Goal: Task Accomplishment & Management: Manage account settings

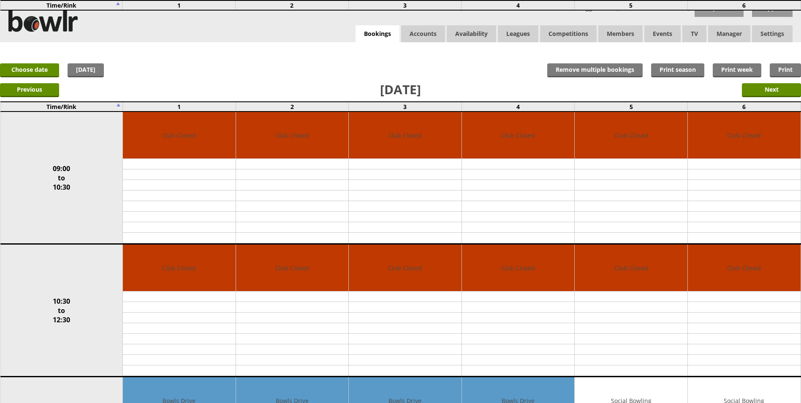
scroll to position [211, 0]
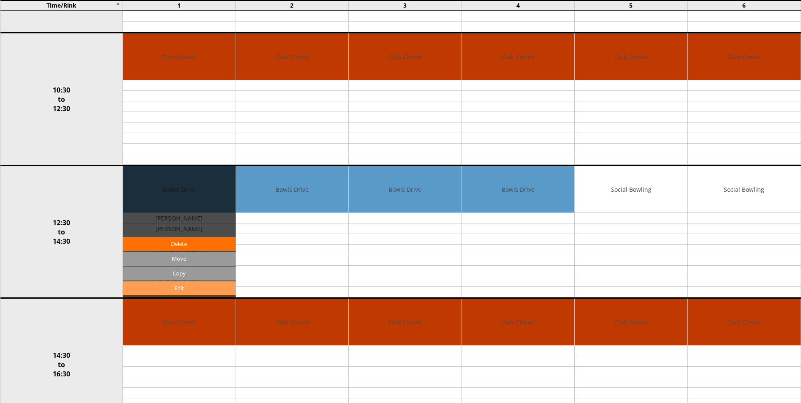
click at [186, 286] on link "Edit" at bounding box center [179, 288] width 113 height 14
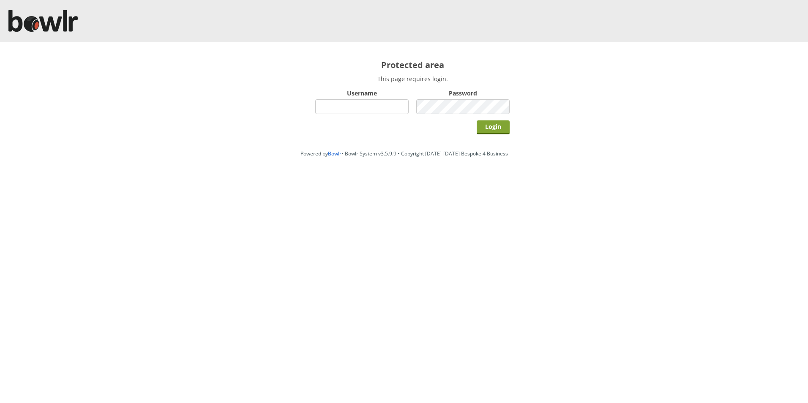
type input "hornseaindoorbowlsclub"
click at [500, 128] on input "Login" at bounding box center [492, 127] width 33 height 14
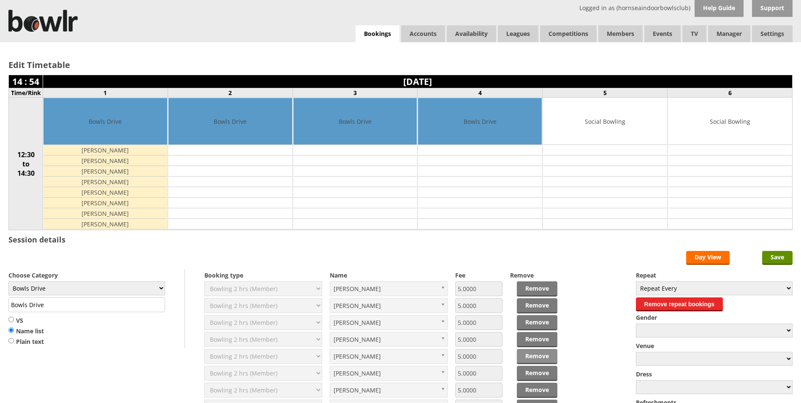
click at [525, 354] on link "Remove" at bounding box center [537, 356] width 41 height 15
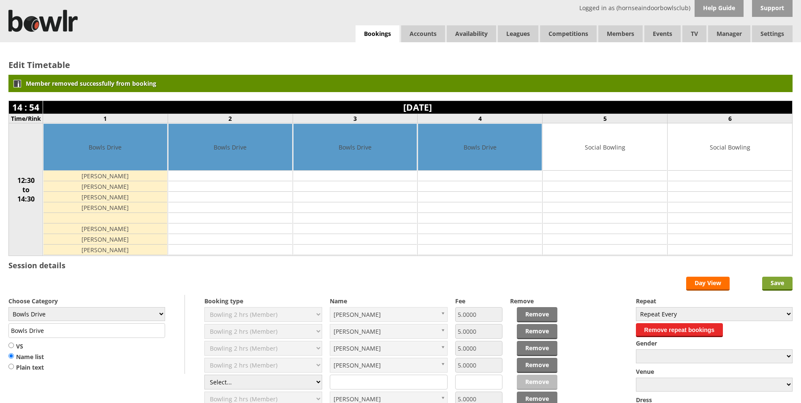
click at [773, 285] on input "Save" at bounding box center [777, 284] width 30 height 14
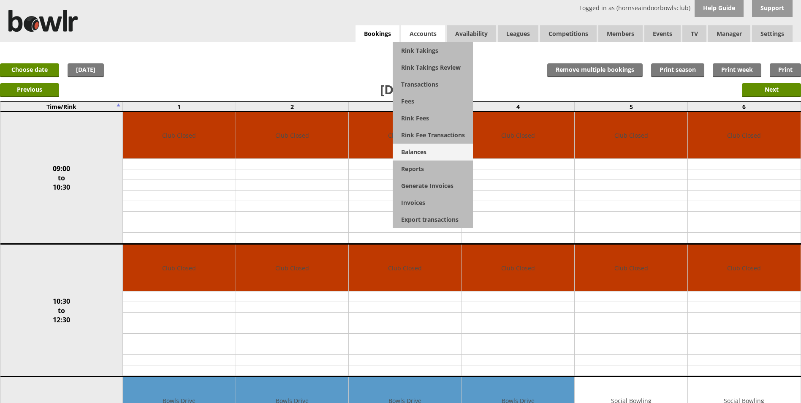
click at [416, 150] on link "Balances" at bounding box center [433, 152] width 80 height 17
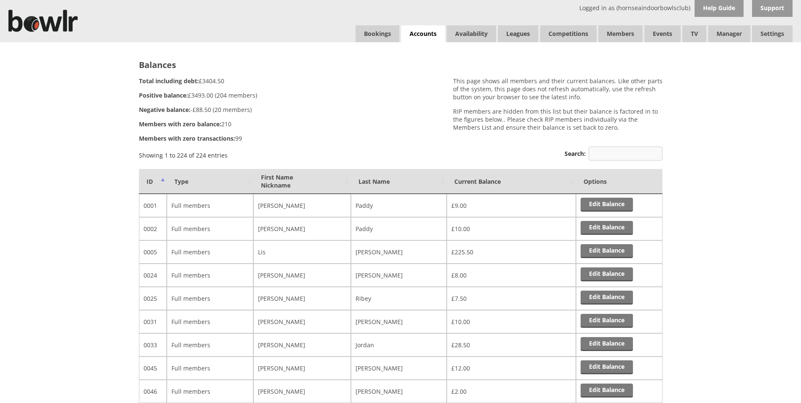
click at [595, 153] on input "Search:" at bounding box center [626, 154] width 74 height 14
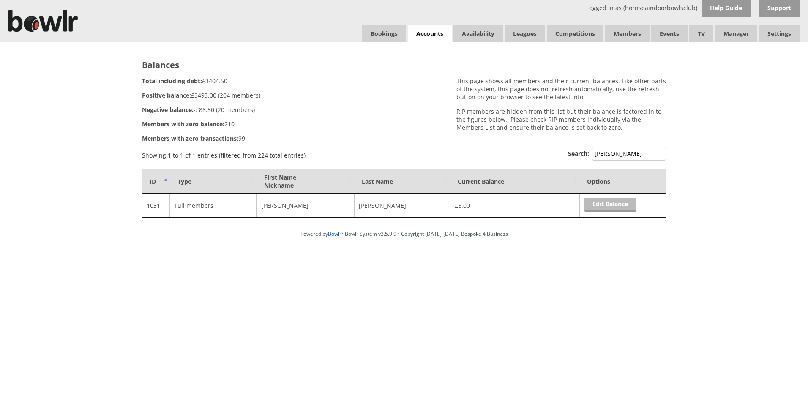
type input "Nigel"
click at [604, 206] on link "Edit Balance" at bounding box center [610, 205] width 52 height 14
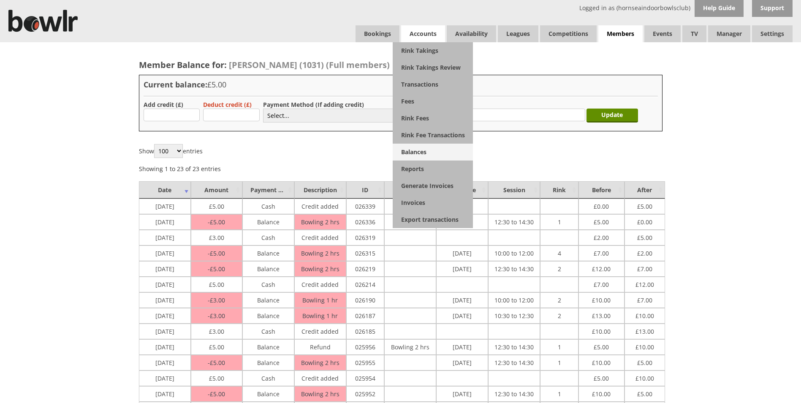
click at [407, 151] on link "Balances" at bounding box center [433, 152] width 80 height 17
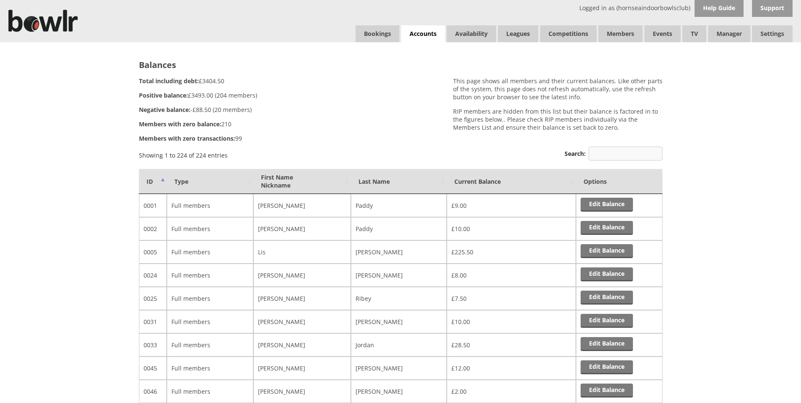
click at [601, 153] on input "Search:" at bounding box center [626, 154] width 74 height 14
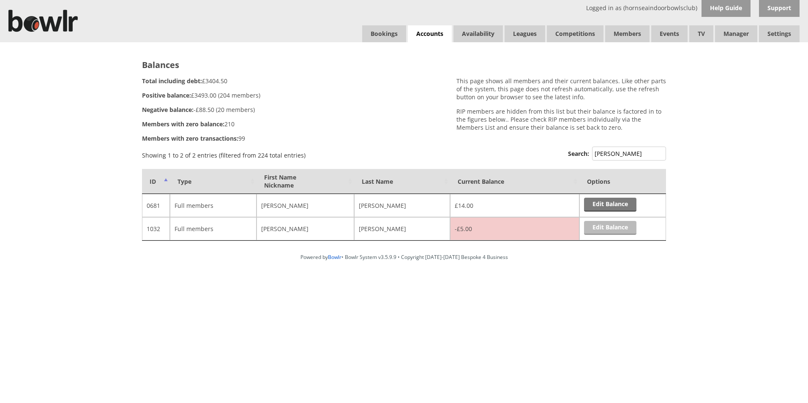
type input "Sandra"
click at [608, 229] on link "Edit Balance" at bounding box center [610, 228] width 52 height 14
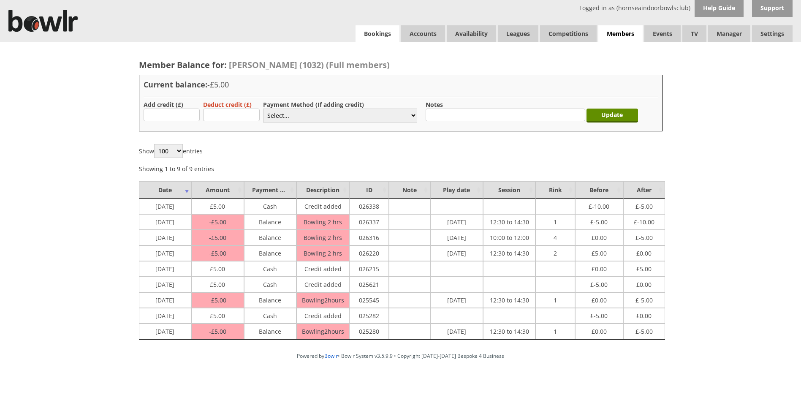
click at [381, 35] on link "Bookings" at bounding box center [378, 33] width 44 height 17
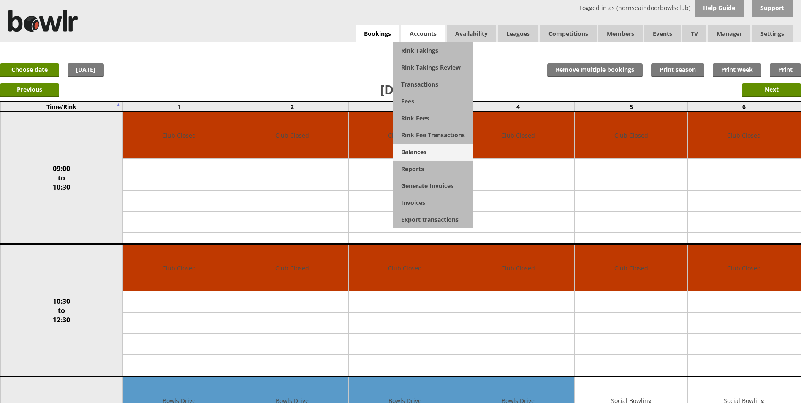
click at [415, 152] on link "Balances" at bounding box center [433, 152] width 80 height 17
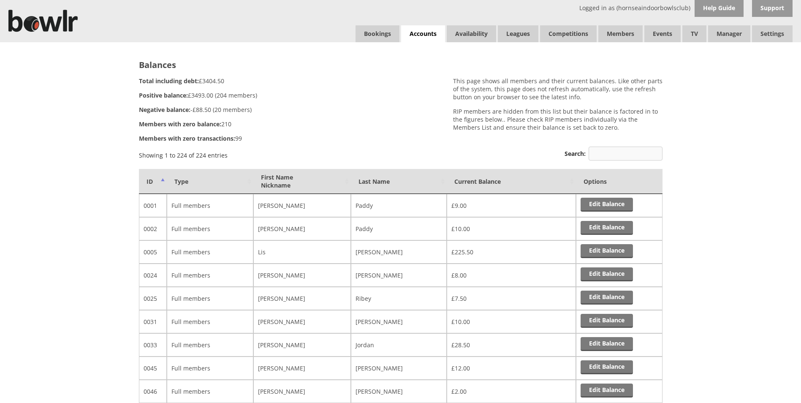
click at [602, 152] on input "Search:" at bounding box center [626, 154] width 74 height 14
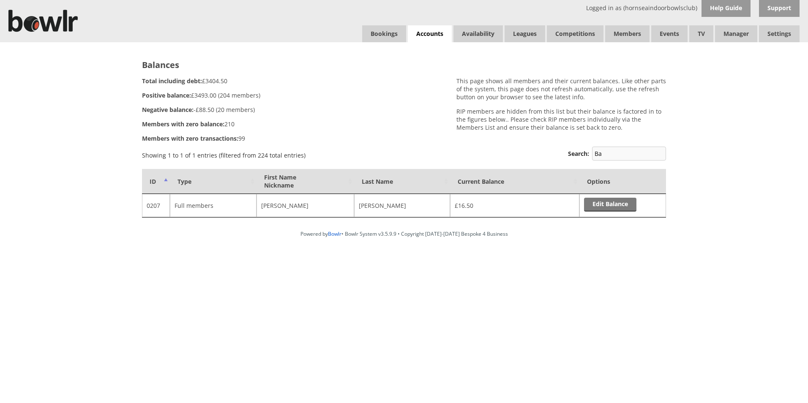
type input "B"
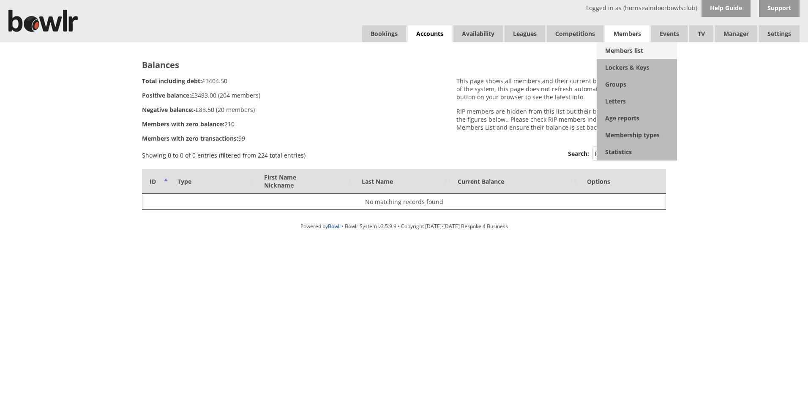
type input "Pil"
click at [627, 51] on link "Members list" at bounding box center [636, 50] width 80 height 17
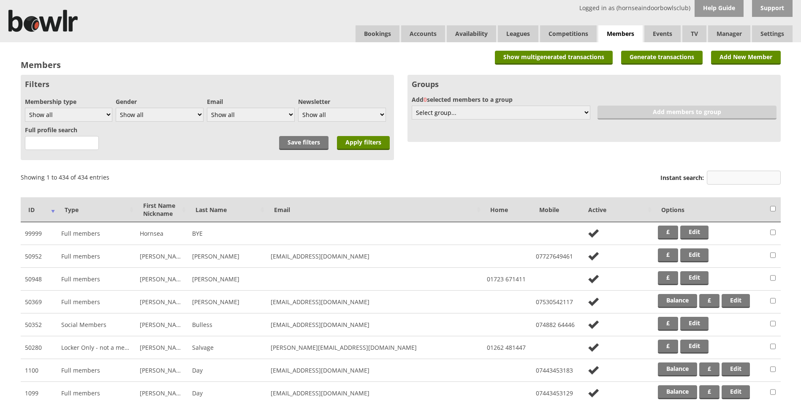
click at [722, 182] on input "Instant search:" at bounding box center [744, 178] width 74 height 14
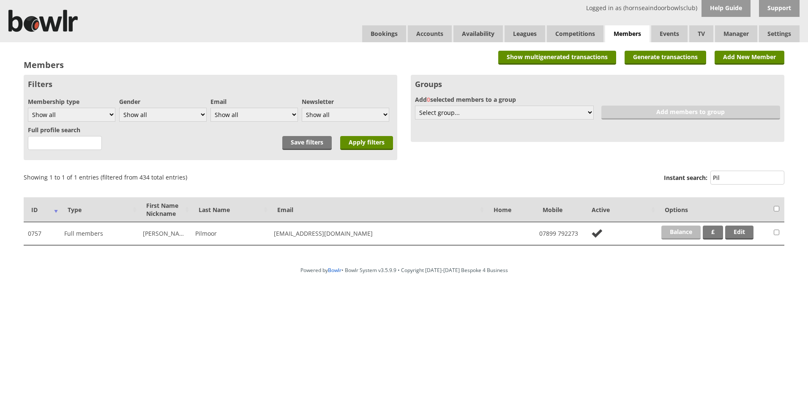
type input "Pil"
click at [681, 229] on link "Balance" at bounding box center [680, 233] width 39 height 14
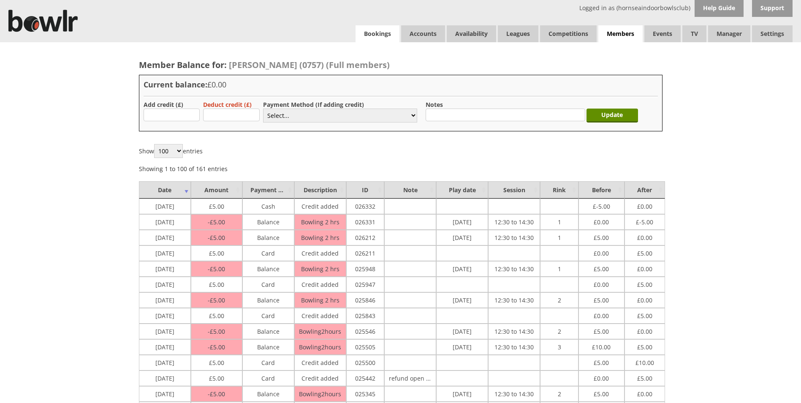
click at [376, 37] on link "Bookings" at bounding box center [378, 33] width 44 height 17
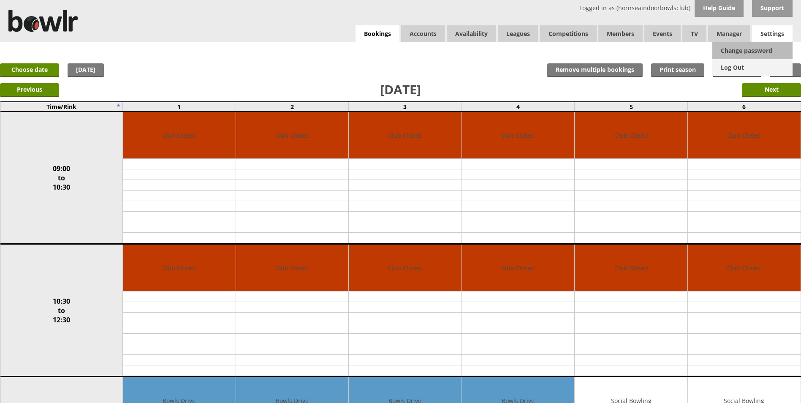
click at [739, 67] on link "Log Out" at bounding box center [753, 67] width 80 height 17
